Goal: Task Accomplishment & Management: Use online tool/utility

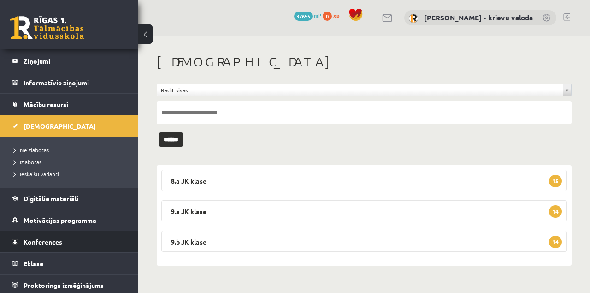
scroll to position [43, 0]
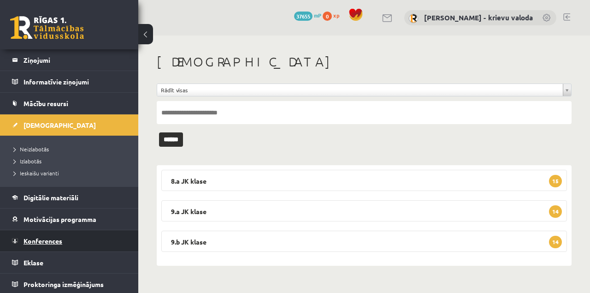
click at [60, 239] on span "Konferences" at bounding box center [42, 240] width 39 height 8
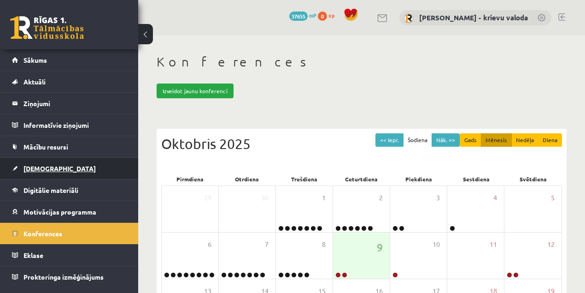
click at [36, 170] on span "[DEMOGRAPHIC_DATA]" at bounding box center [59, 168] width 72 height 8
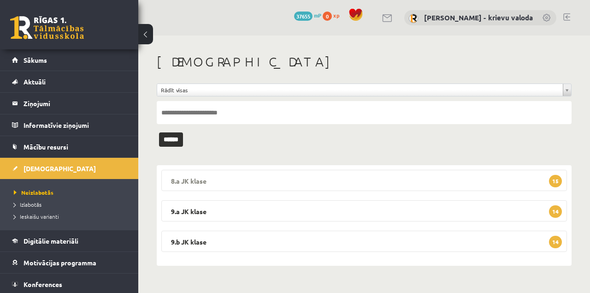
click at [186, 180] on legend "8.a JK klase 15" at bounding box center [363, 180] width 405 height 21
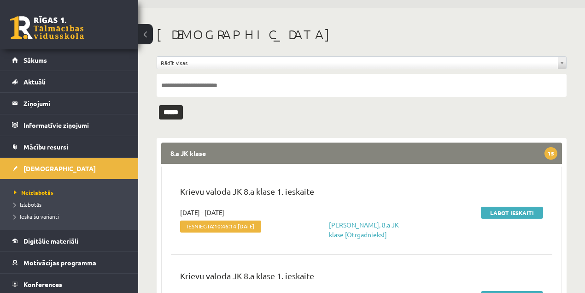
scroll to position [61, 0]
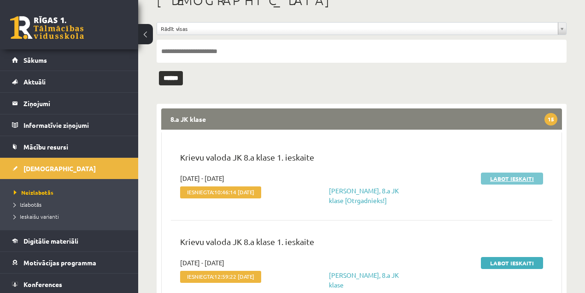
click at [499, 178] on link "Labot ieskaiti" at bounding box center [512, 178] width 62 height 12
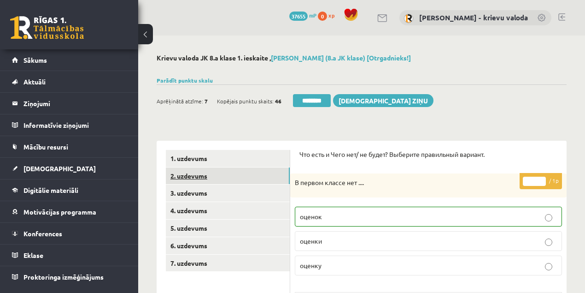
click at [176, 176] on link "2. uzdevums" at bounding box center [228, 175] width 124 height 17
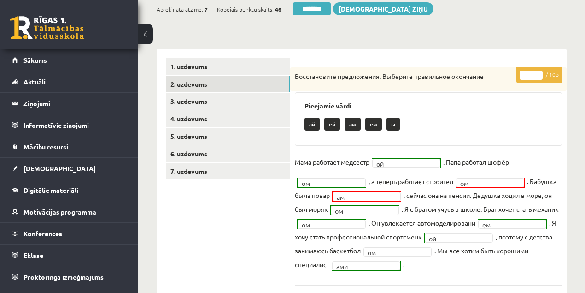
scroll to position [92, 0]
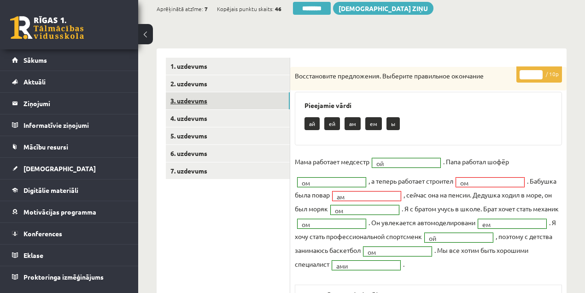
click at [176, 100] on link "3. uzdevums" at bounding box center [228, 100] width 124 height 17
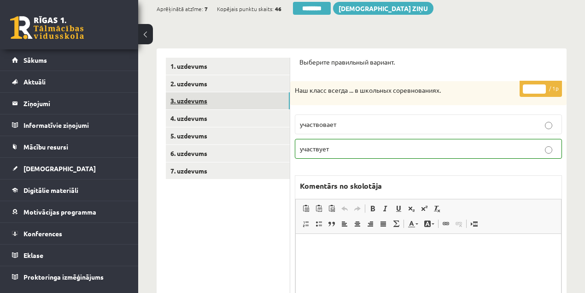
scroll to position [0, 0]
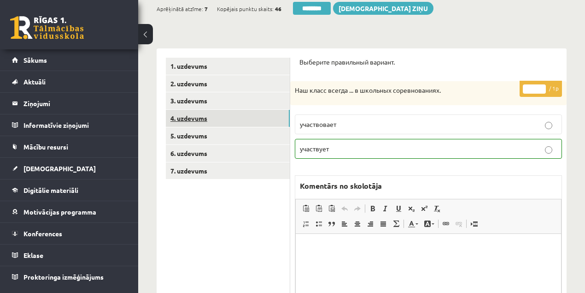
click at [184, 117] on link "4. uzdevums" at bounding box center [228, 118] width 124 height 17
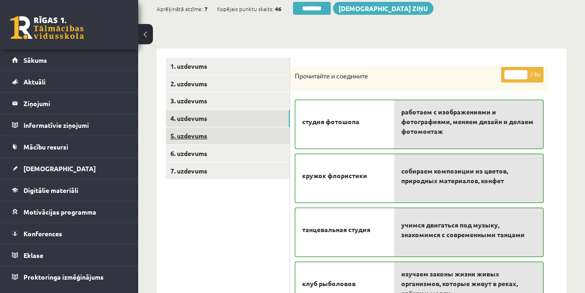
click at [184, 136] on link "5. uzdevums" at bounding box center [228, 135] width 124 height 17
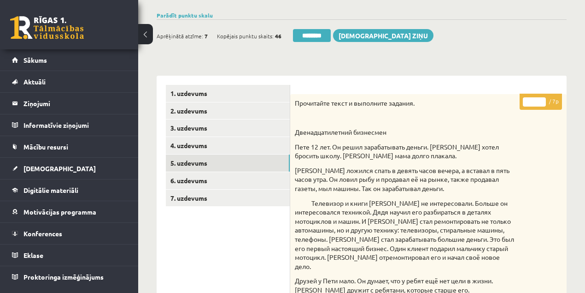
scroll to position [61, 0]
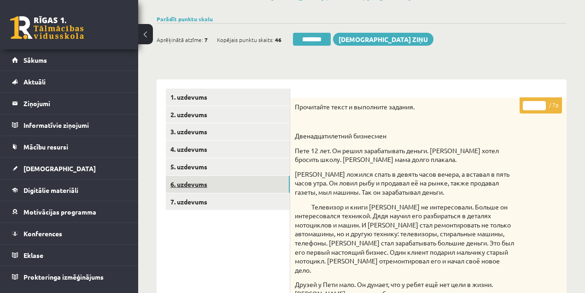
click at [202, 186] on link "6. uzdevums" at bounding box center [228, 184] width 124 height 17
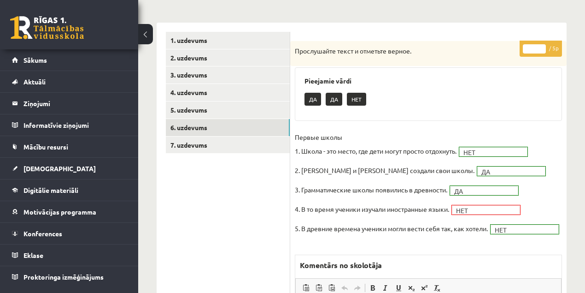
scroll to position [123, 0]
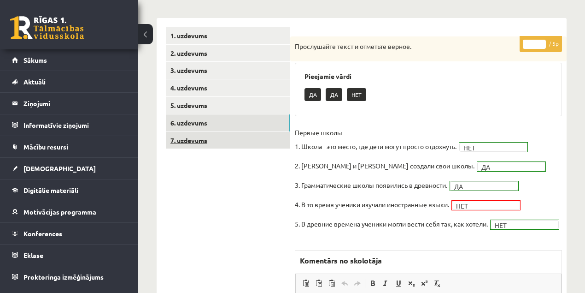
click at [196, 141] on link "7. uzdevums" at bounding box center [228, 140] width 124 height 17
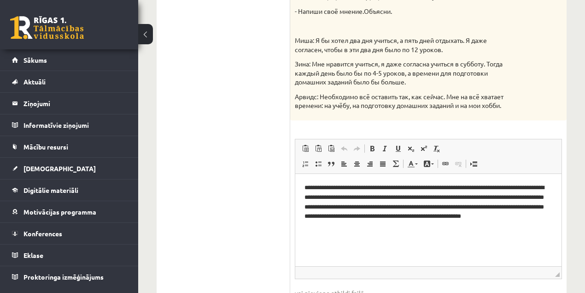
scroll to position [0, 0]
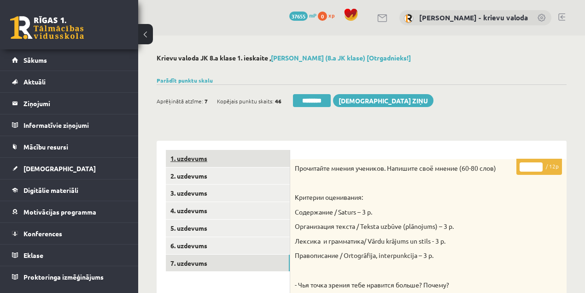
click at [184, 158] on link "1. uzdevums" at bounding box center [228, 158] width 124 height 17
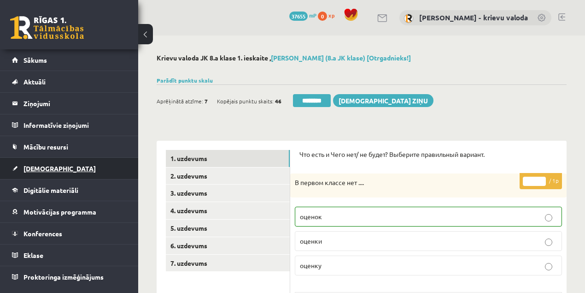
click at [38, 166] on span "[DEMOGRAPHIC_DATA]" at bounding box center [59, 168] width 72 height 8
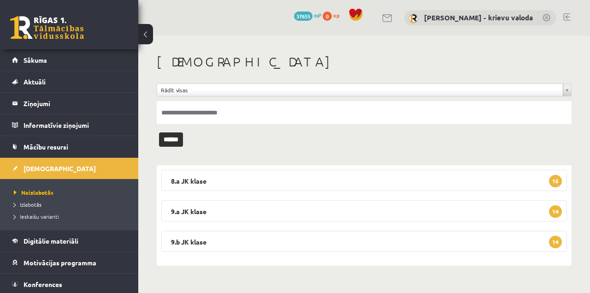
click at [569, 18] on link at bounding box center [566, 16] width 7 height 7
